Goal: Information Seeking & Learning: Find specific fact

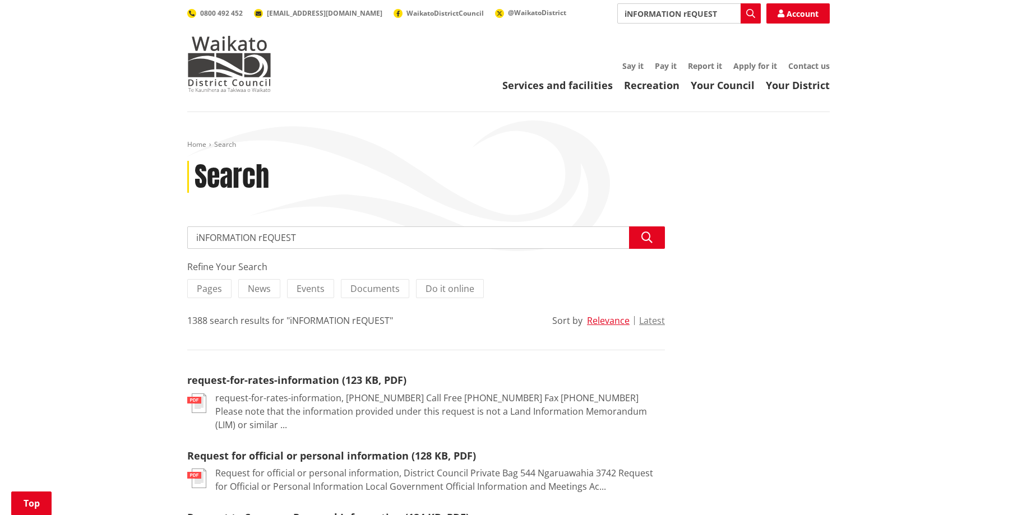
scroll to position [160, 0]
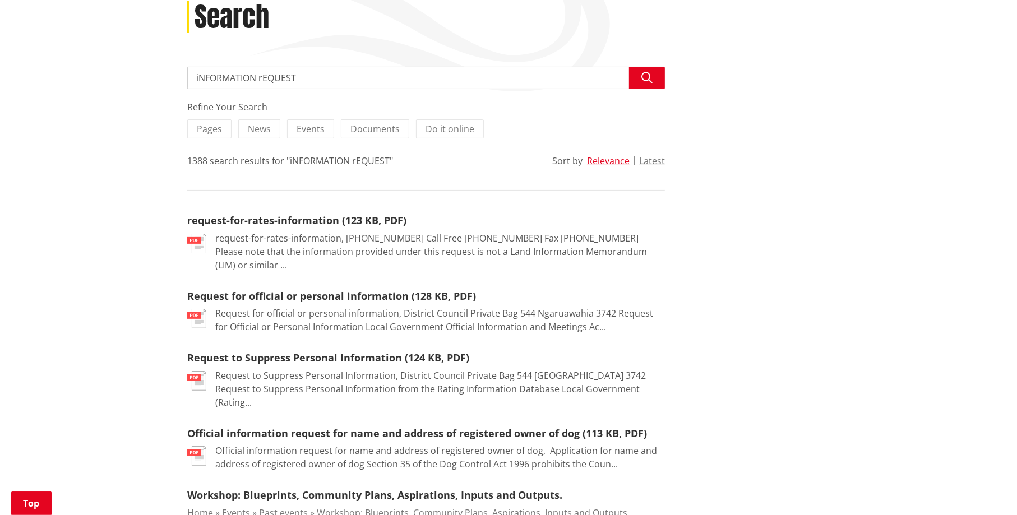
drag, startPoint x: 301, startPoint y: 75, endPoint x: 193, endPoint y: 75, distance: 107.6
click at [193, 75] on input "iNFORMATION rEQUEST" at bounding box center [426, 78] width 478 height 22
type input "lgoima"
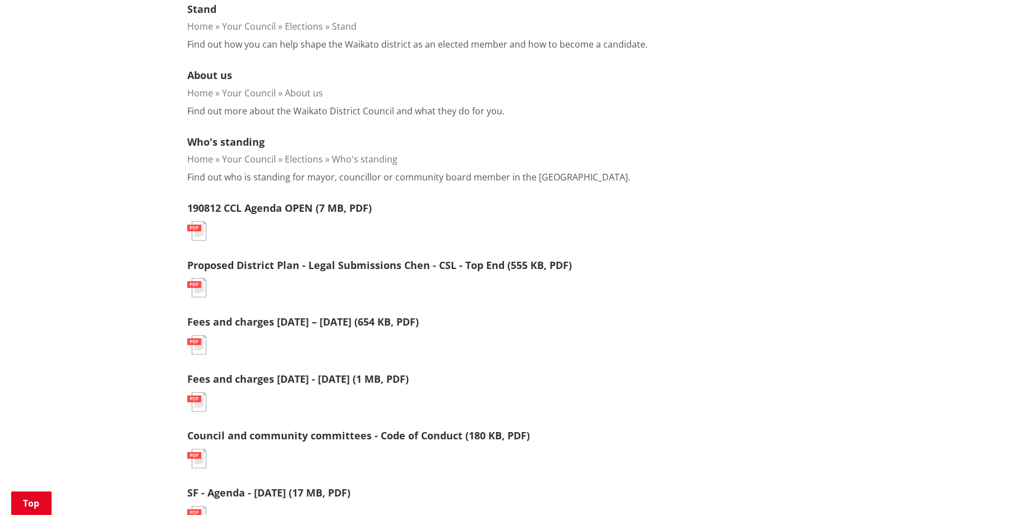
scroll to position [427, 0]
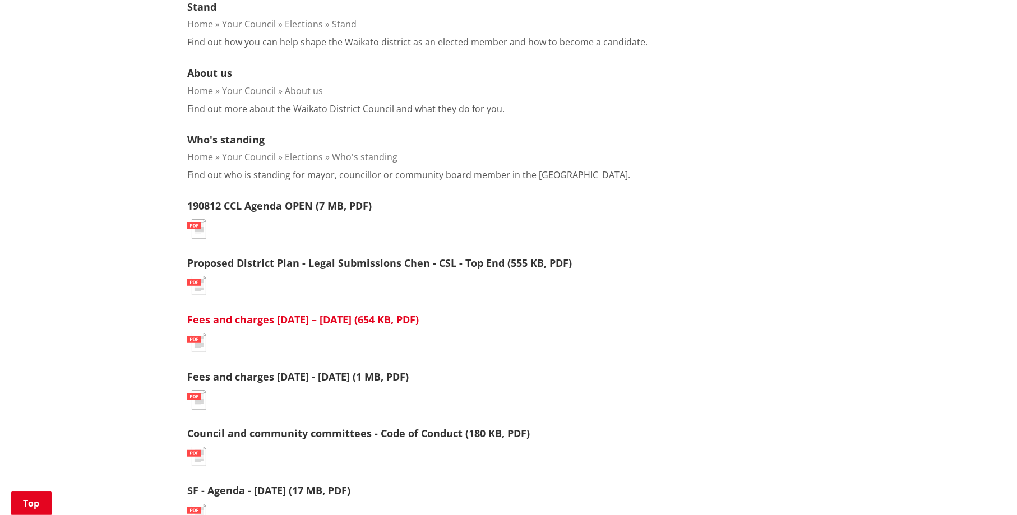
click at [275, 320] on link "Fees and charges [DATE] – [DATE] (654 KB, PDF)" at bounding box center [303, 319] width 232 height 13
